Goal: Information Seeking & Learning: Understand process/instructions

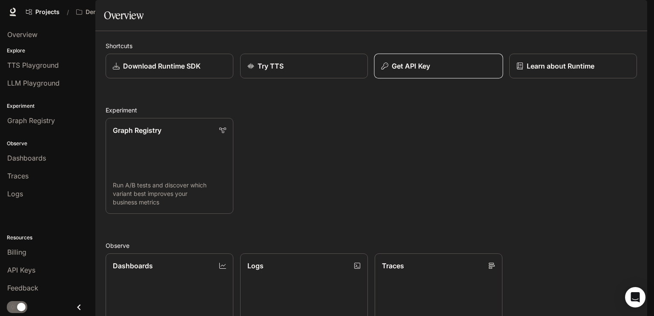
click at [440, 71] on div "Get API Key" at bounding box center [439, 66] width 115 height 10
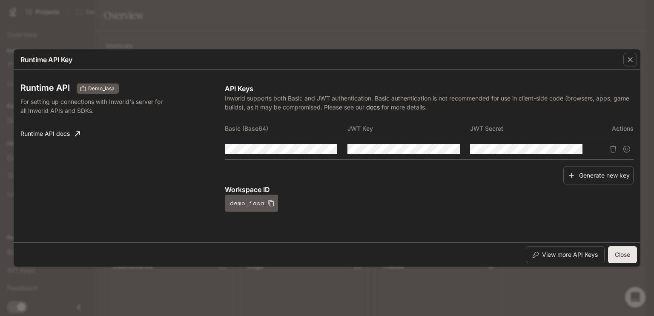
click at [430, 18] on div "Runtime API Key Runtime API Demo_Iasa For setting up connections with Inworld's…" at bounding box center [327, 158] width 654 height 316
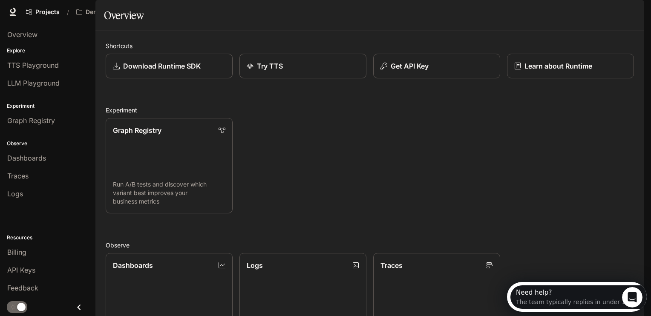
click at [561, 13] on span "Documentation" at bounding box center [576, 12] width 42 height 11
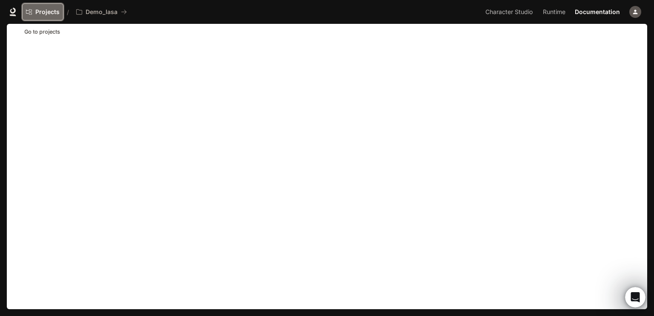
click at [43, 16] on link "Projects" at bounding box center [42, 11] width 41 height 17
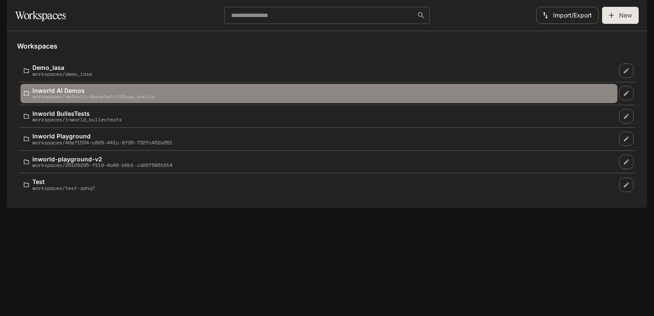
click at [73, 94] on p "Inworld AI Demos" at bounding box center [93, 90] width 122 height 6
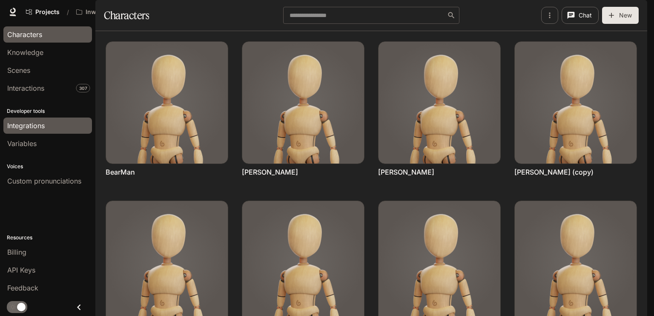
click at [51, 121] on div "Integrations" at bounding box center [47, 126] width 81 height 10
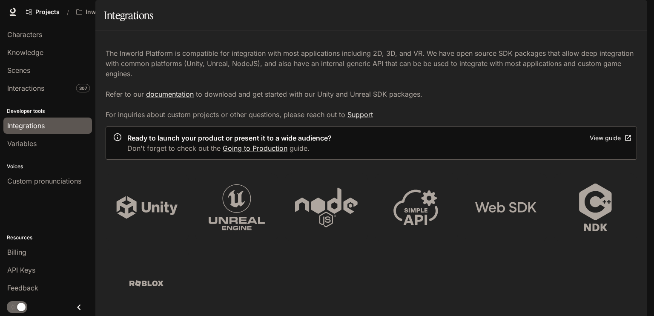
scroll to position [170, 0]
click at [250, 184] on icon at bounding box center [237, 208] width 63 height 48
